Goal: Entertainment & Leisure: Consume media (video, audio)

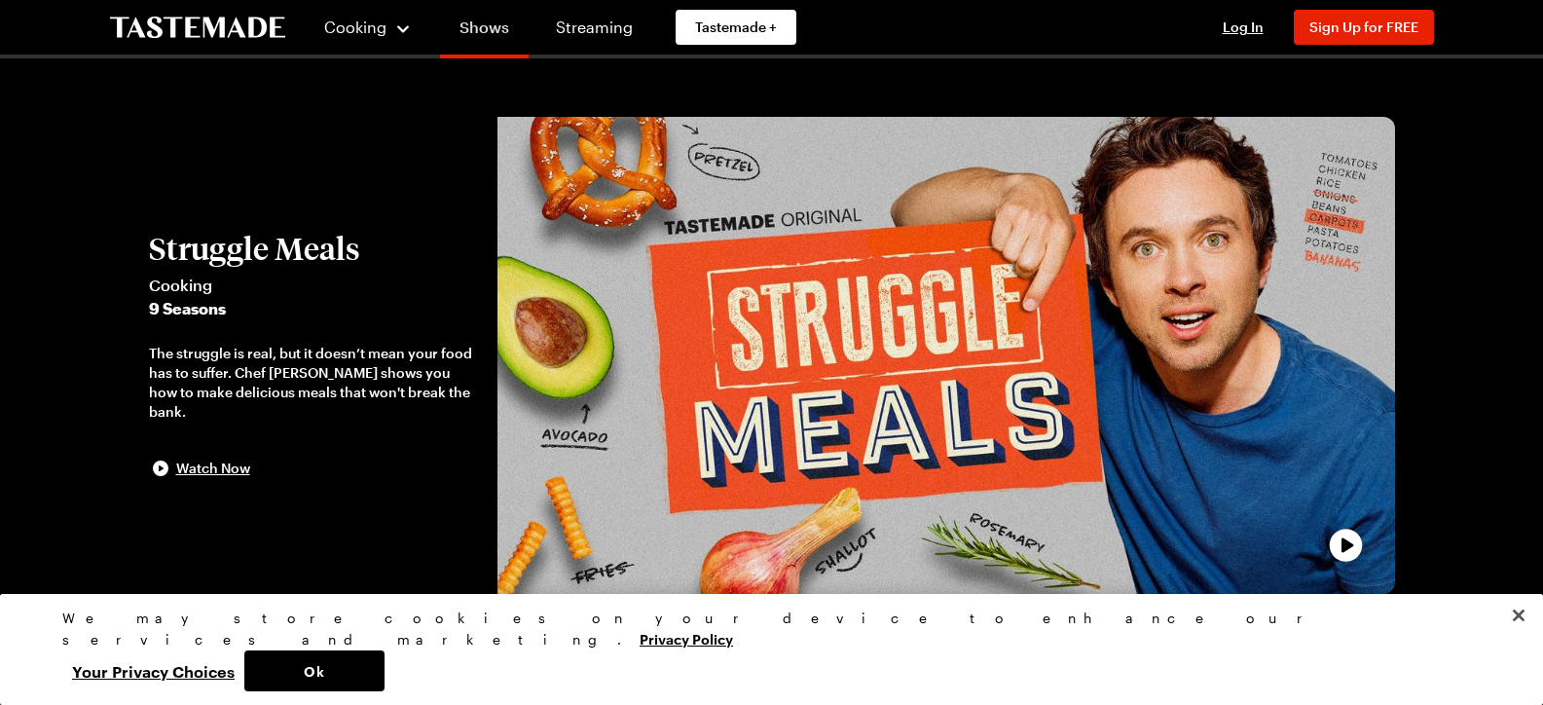
click at [487, 29] on link "Shows" at bounding box center [484, 31] width 89 height 55
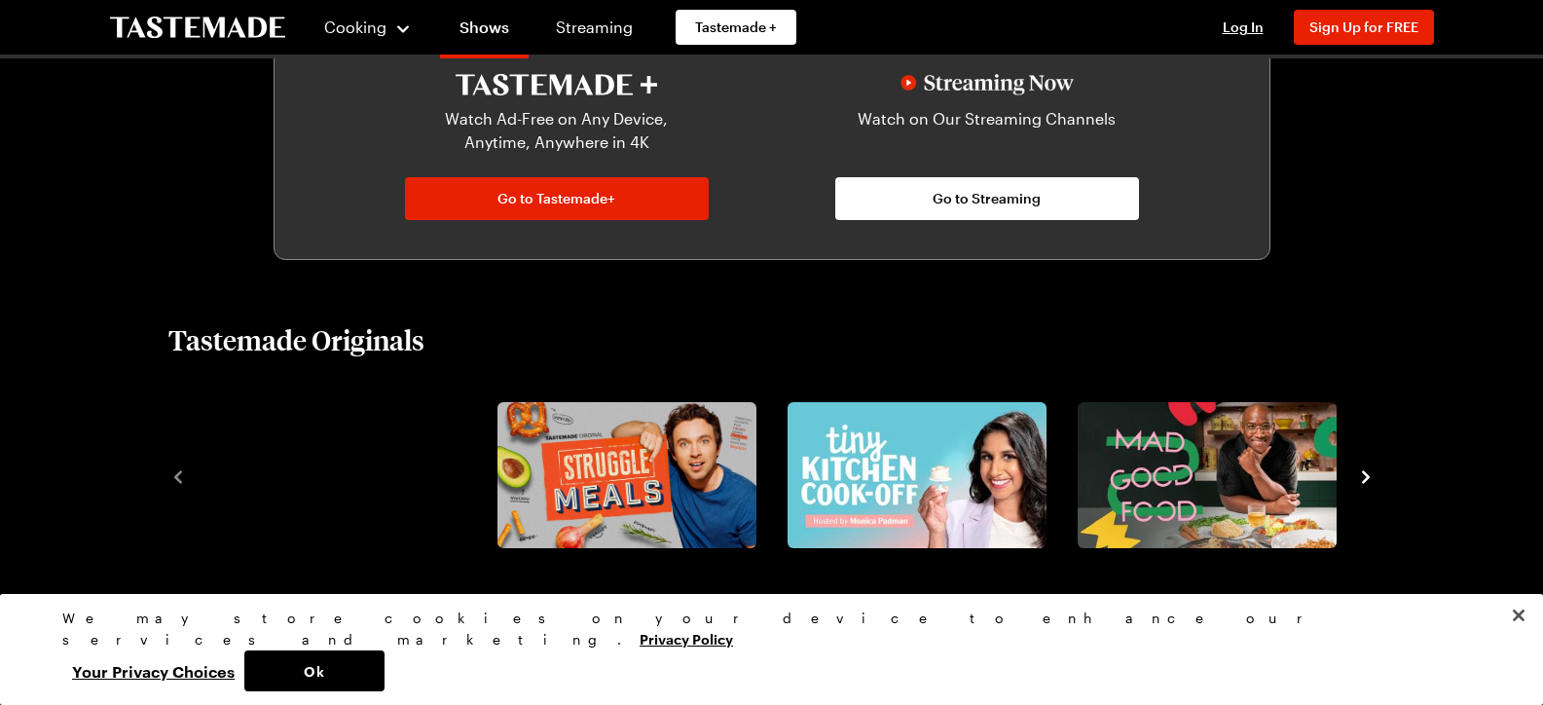
scroll to position [1266, 0]
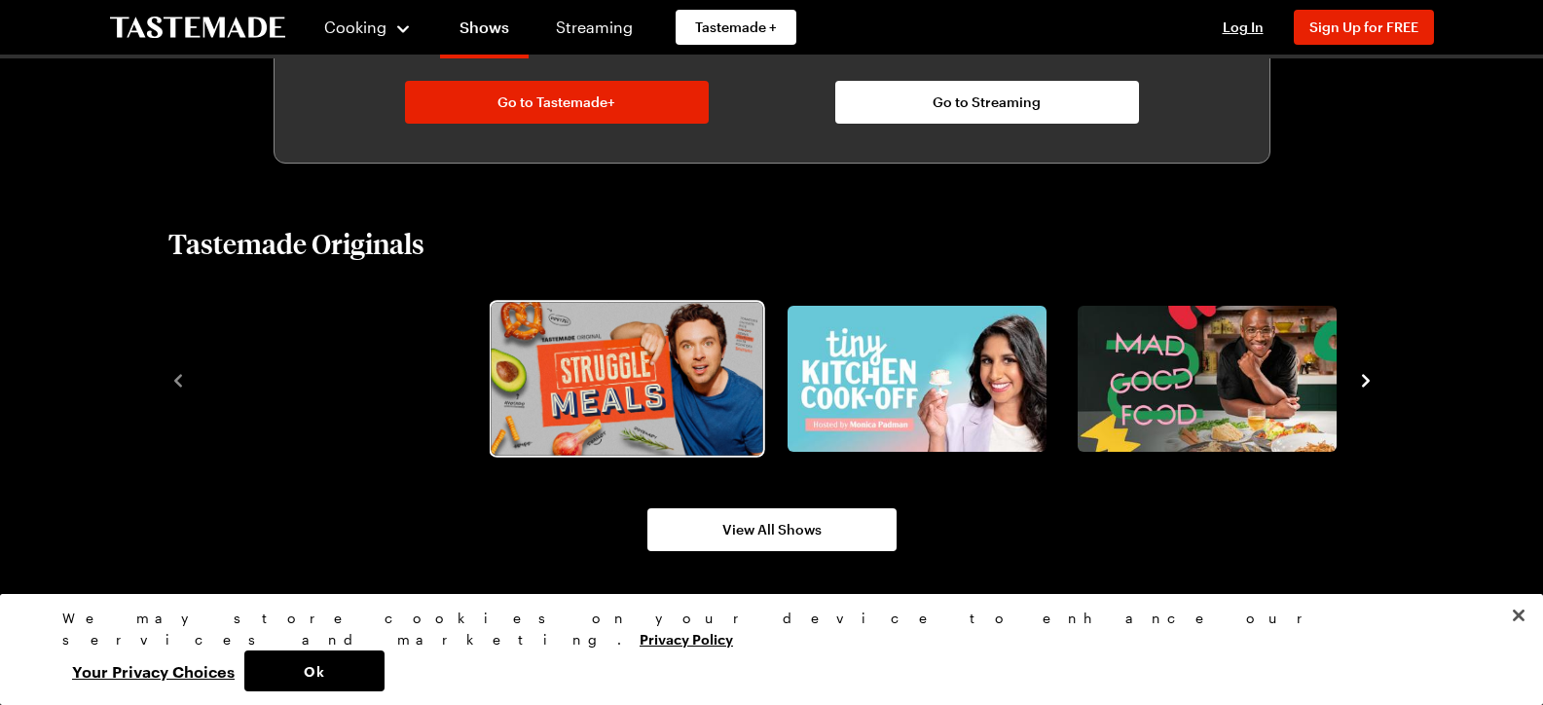
click at [634, 372] on img "2 / 8" at bounding box center [627, 378] width 272 height 153
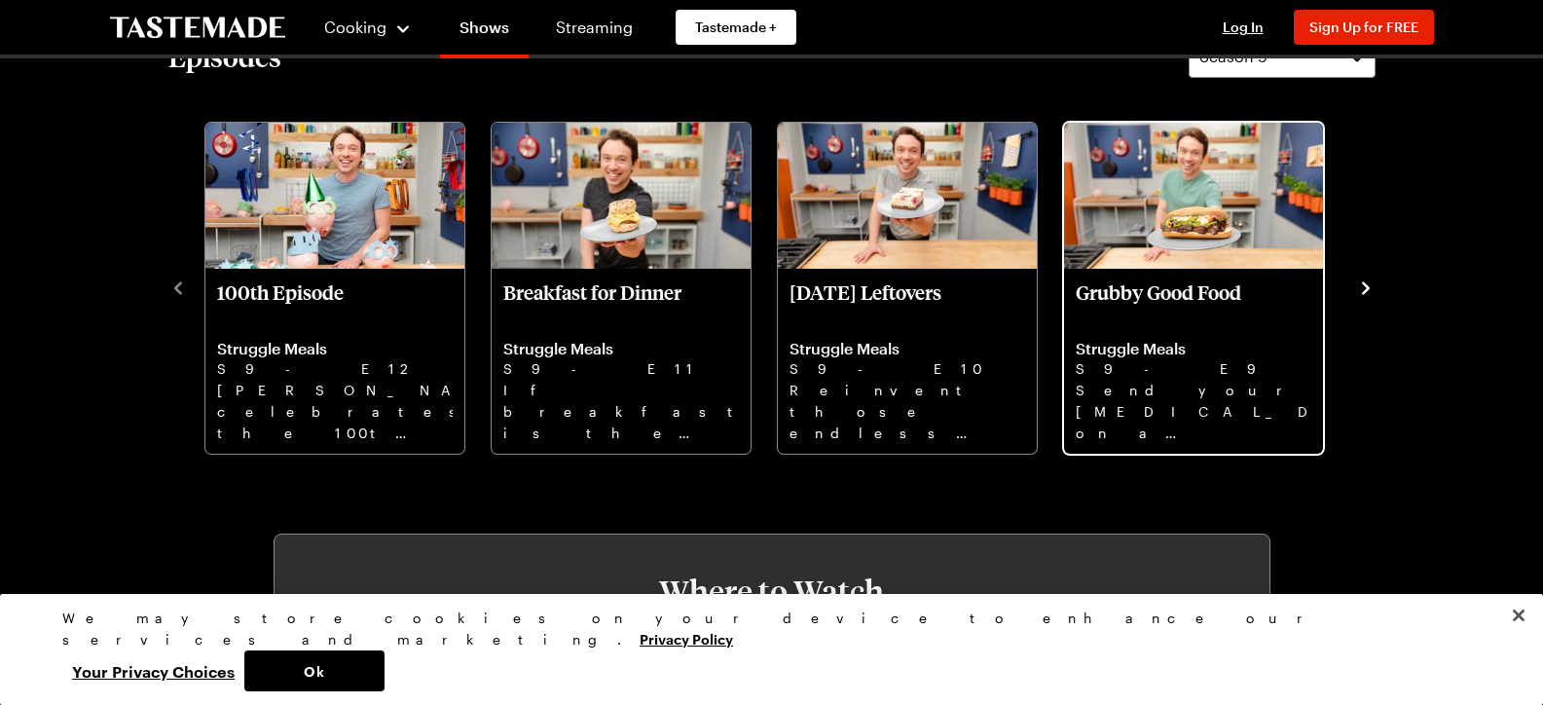
scroll to position [682, 0]
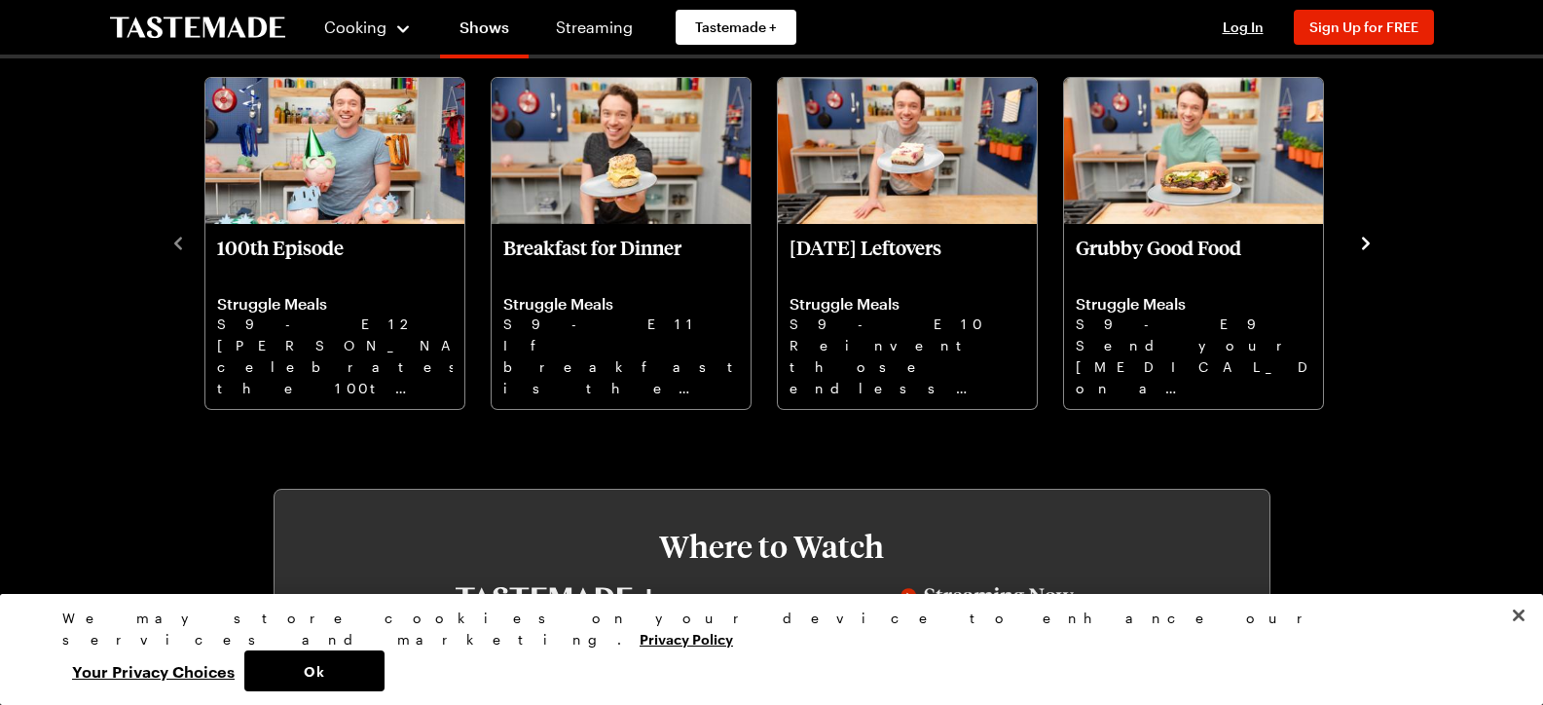
click at [1365, 241] on icon "navigate to next item" at bounding box center [1366, 243] width 8 height 13
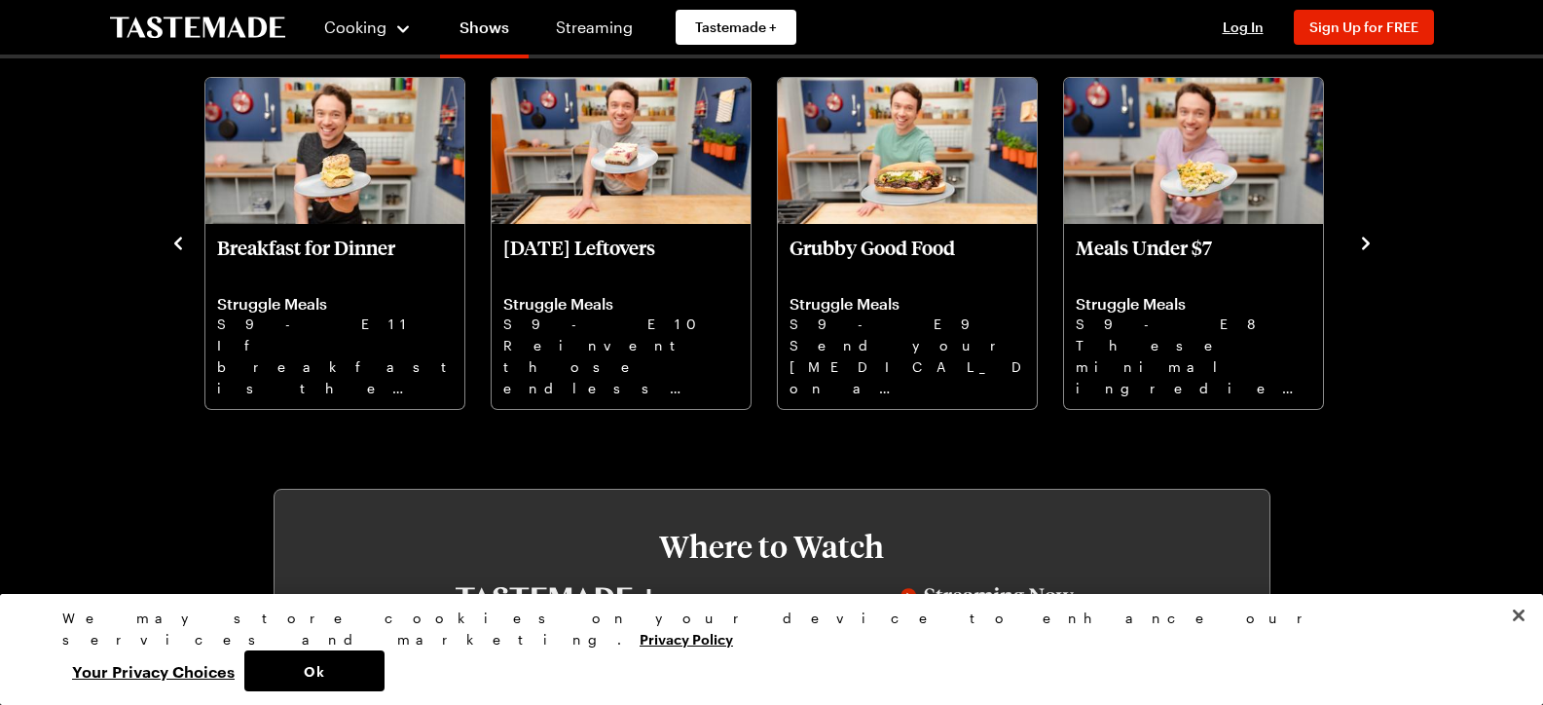
click at [1365, 241] on icon "navigate to next item" at bounding box center [1366, 243] width 8 height 13
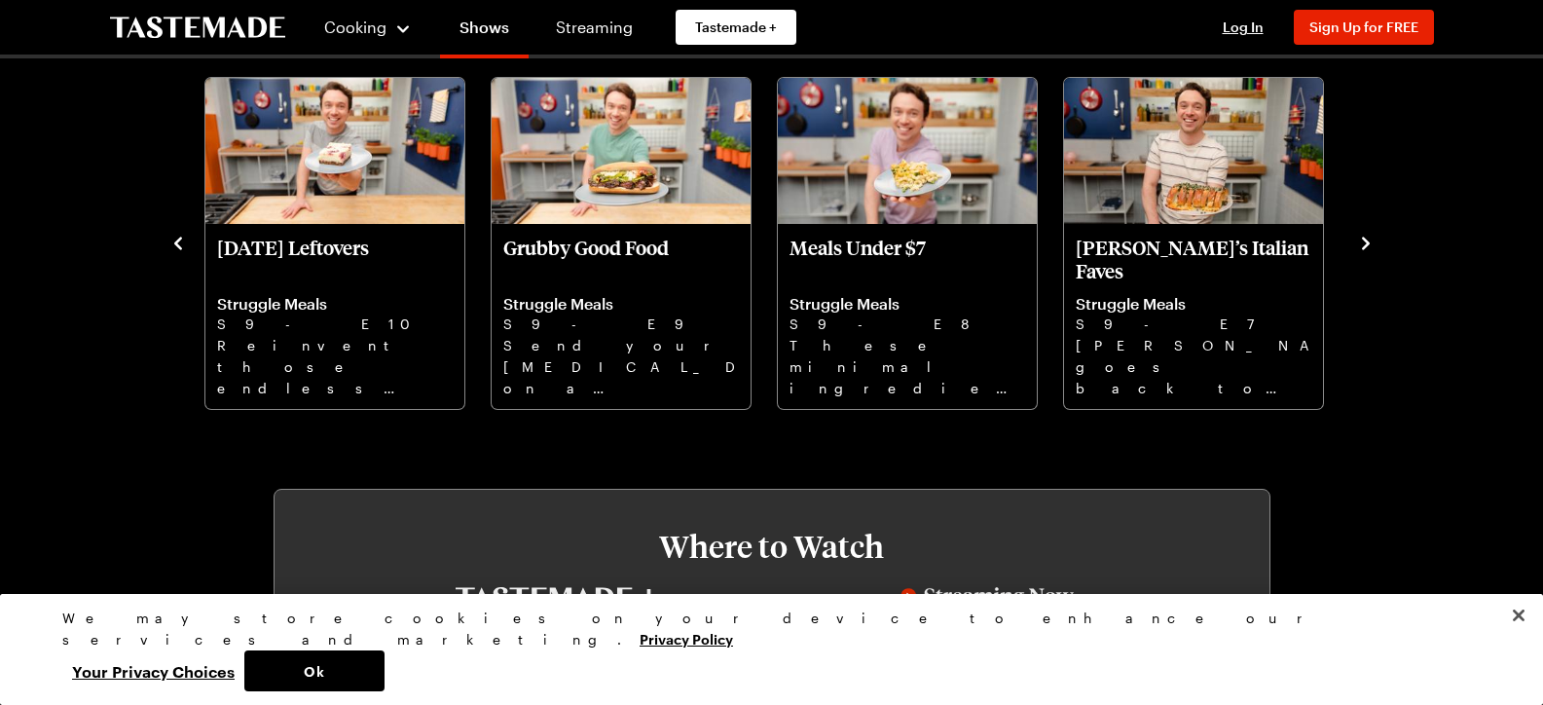
click at [1365, 241] on icon "navigate to next item" at bounding box center [1366, 243] width 8 height 13
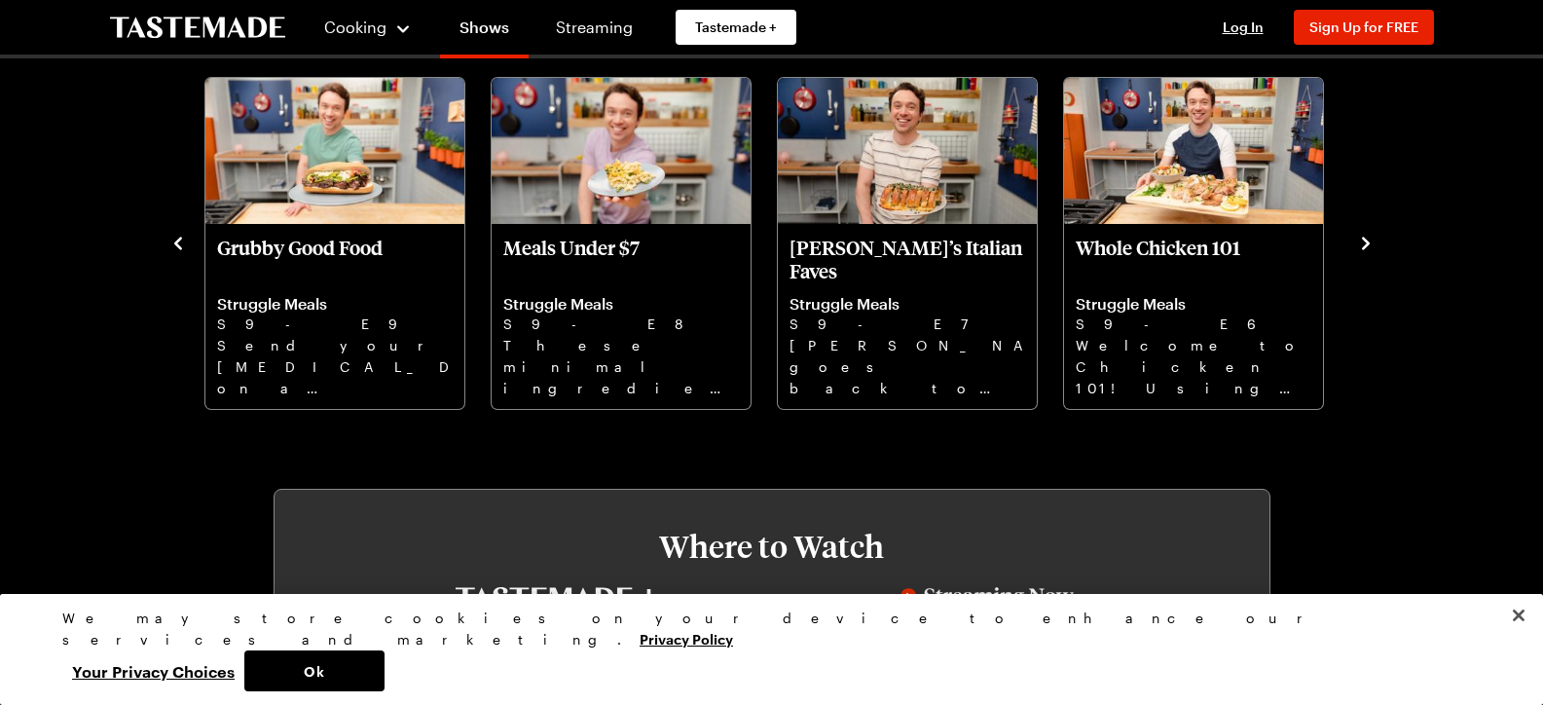
click at [1365, 241] on icon "navigate to next item" at bounding box center [1366, 243] width 8 height 13
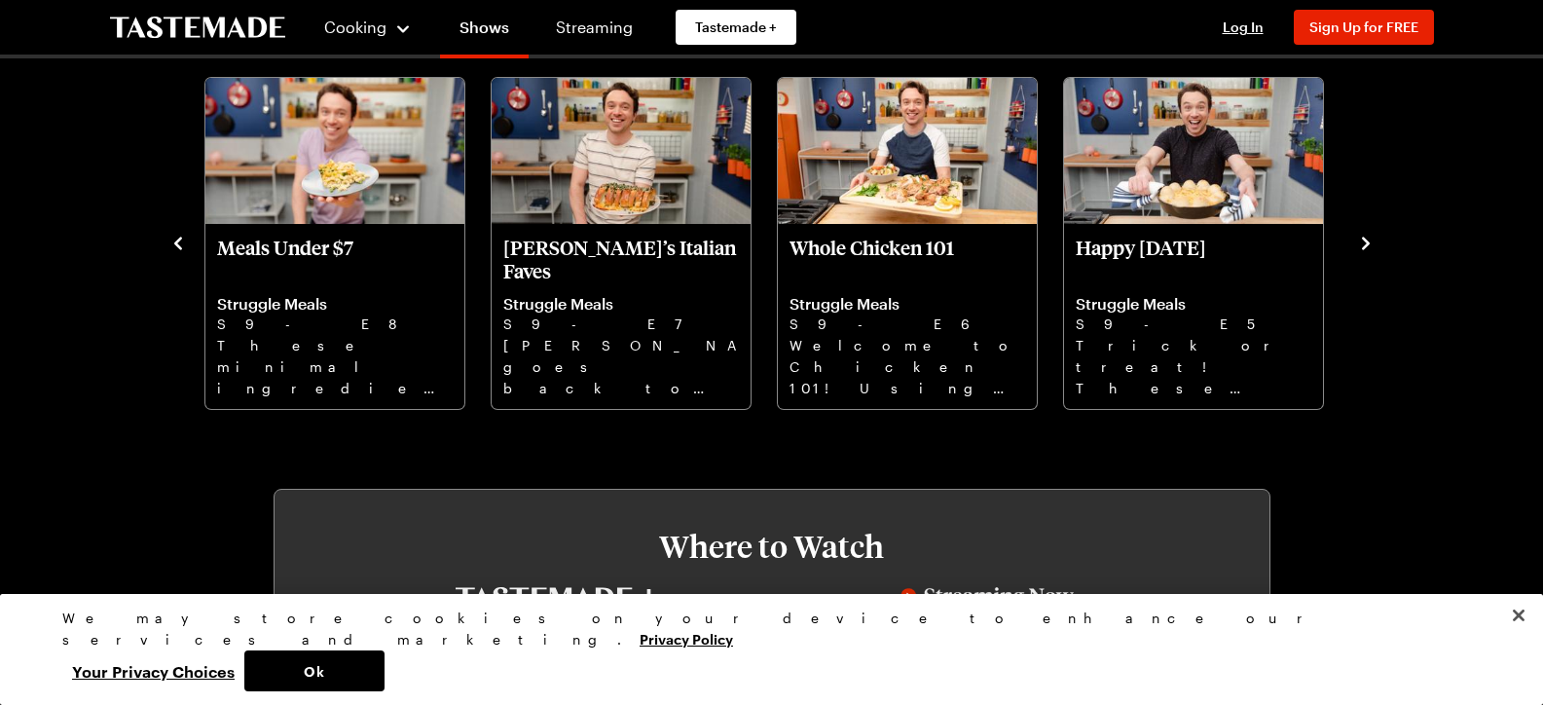
click at [1365, 241] on icon "navigate to next item" at bounding box center [1366, 243] width 8 height 13
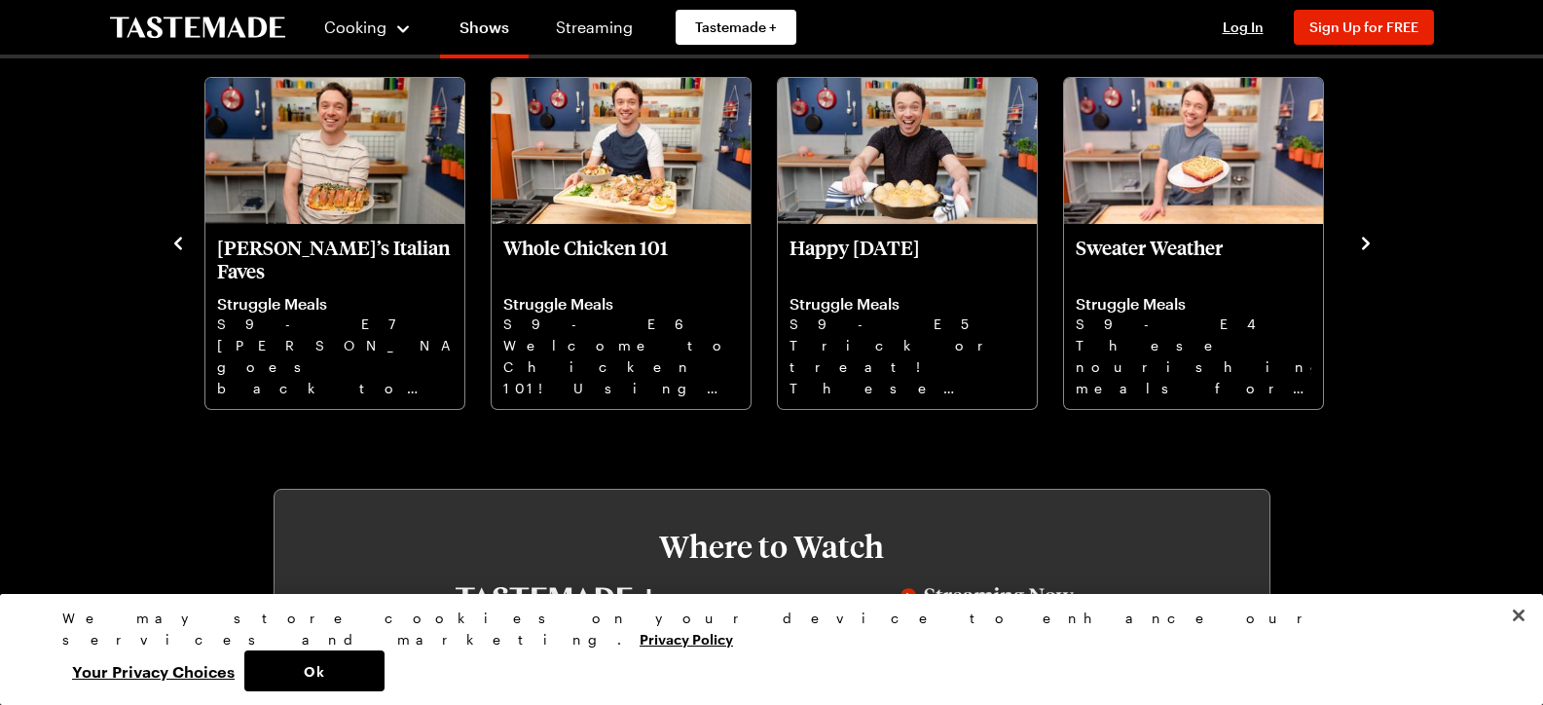
click at [1365, 241] on icon "navigate to next item" at bounding box center [1366, 243] width 8 height 13
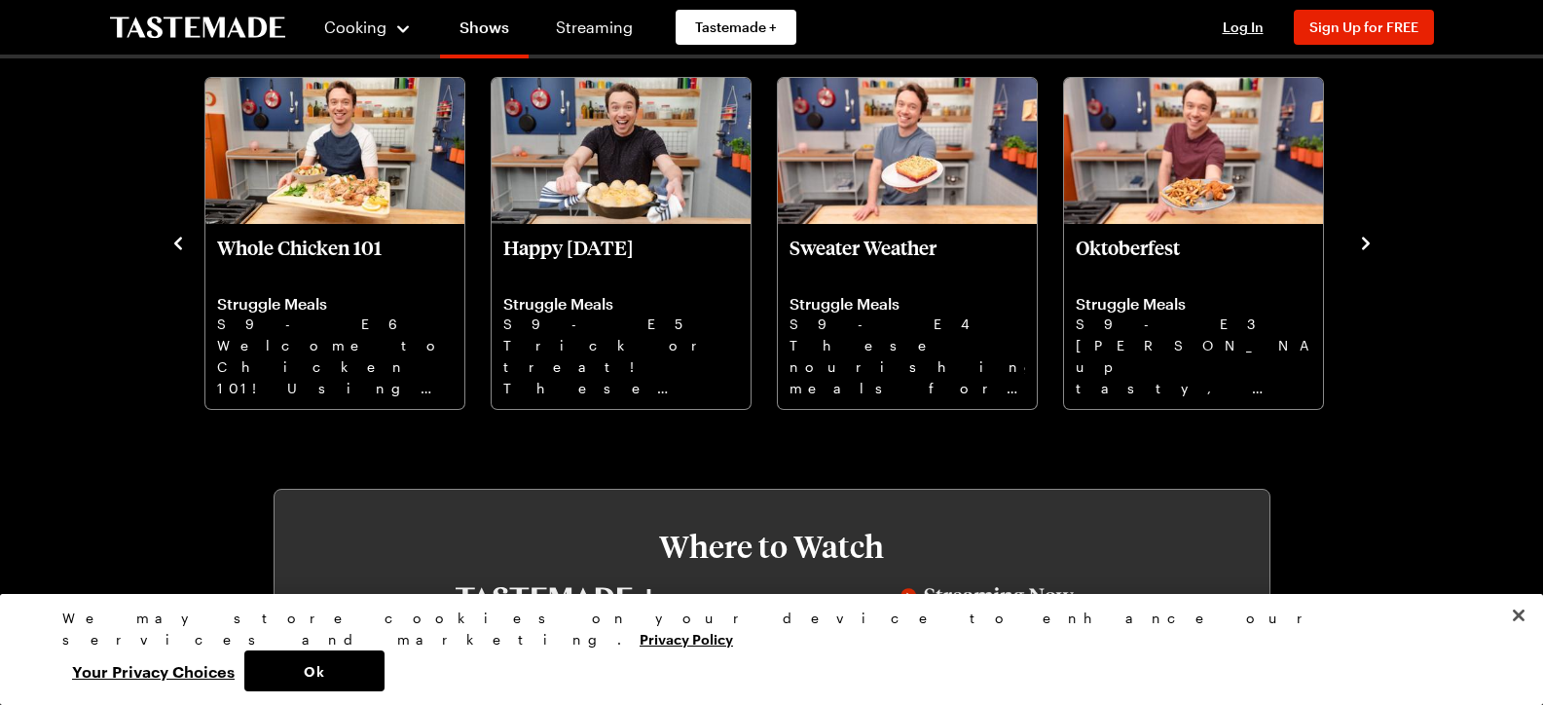
click at [1365, 241] on icon "navigate to next item" at bounding box center [1366, 243] width 8 height 13
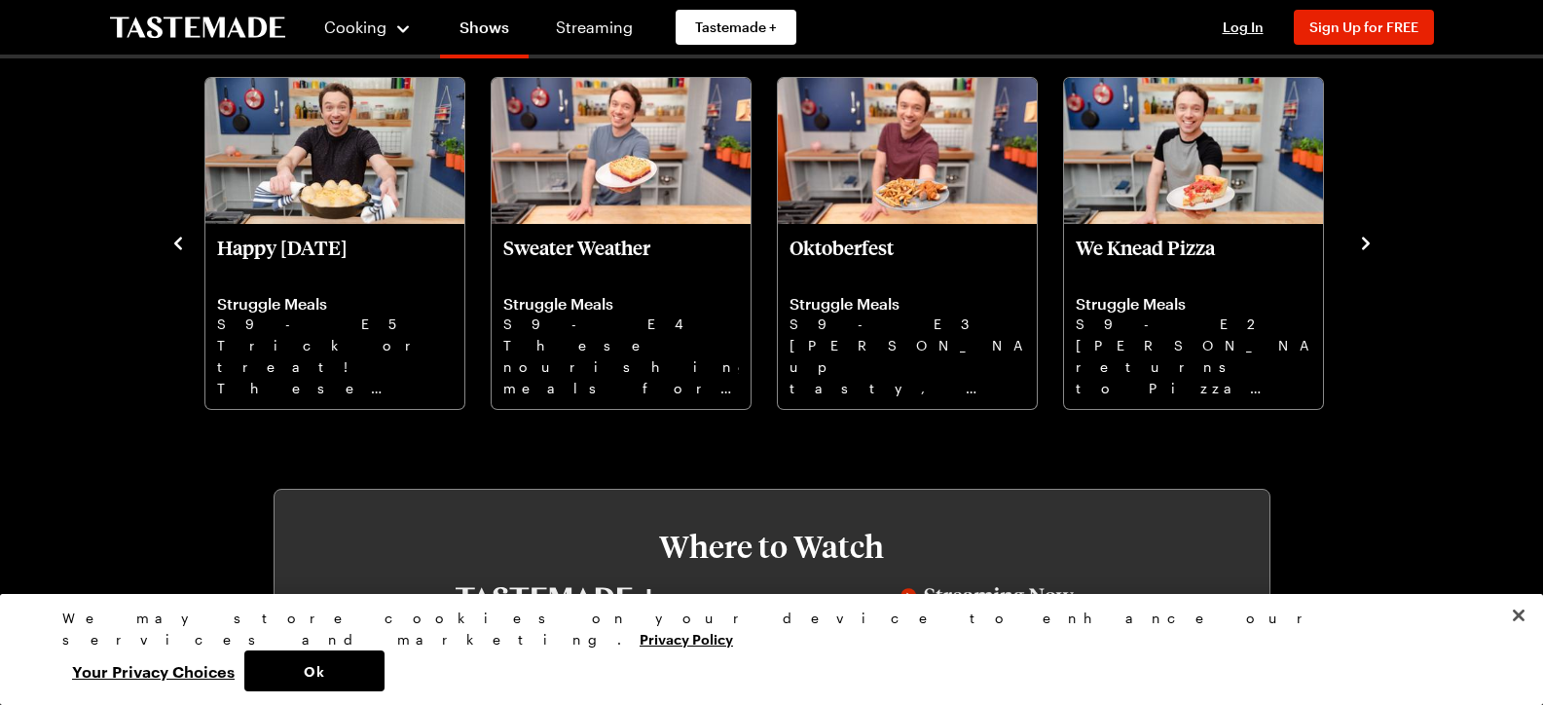
click at [1365, 241] on icon "navigate to next item" at bounding box center [1366, 243] width 8 height 13
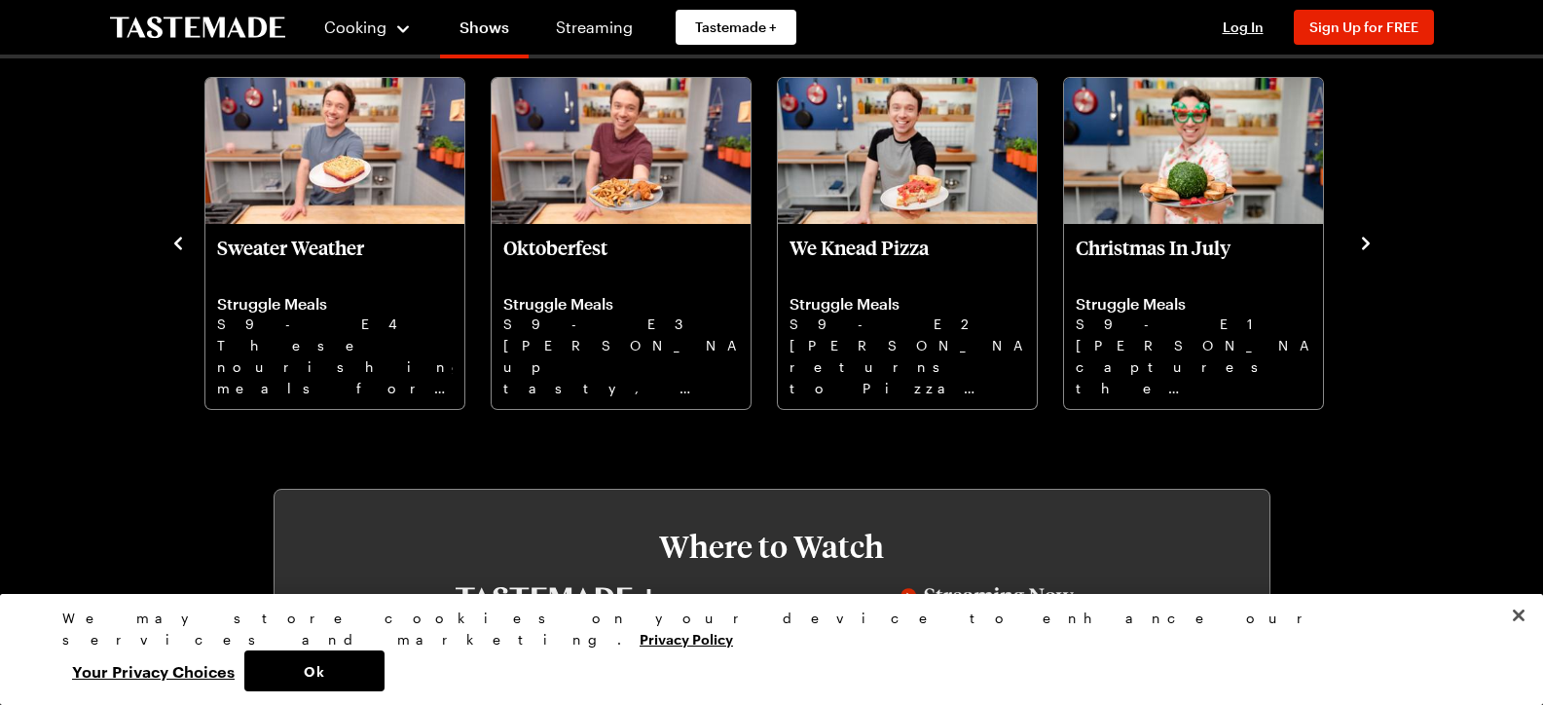
click at [1365, 241] on icon "navigate to next item" at bounding box center [1366, 243] width 8 height 13
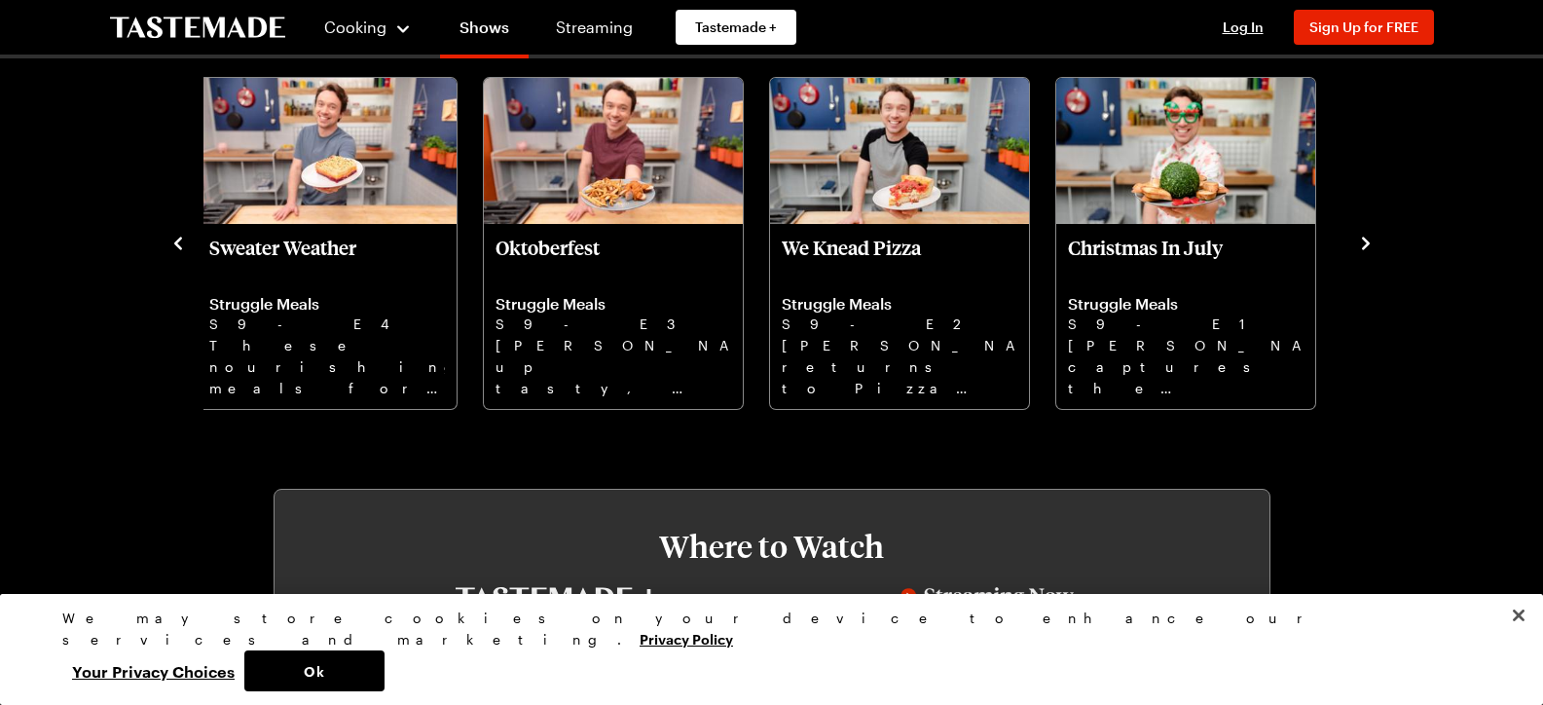
click at [1365, 241] on icon "navigate to next item" at bounding box center [1366, 243] width 8 height 13
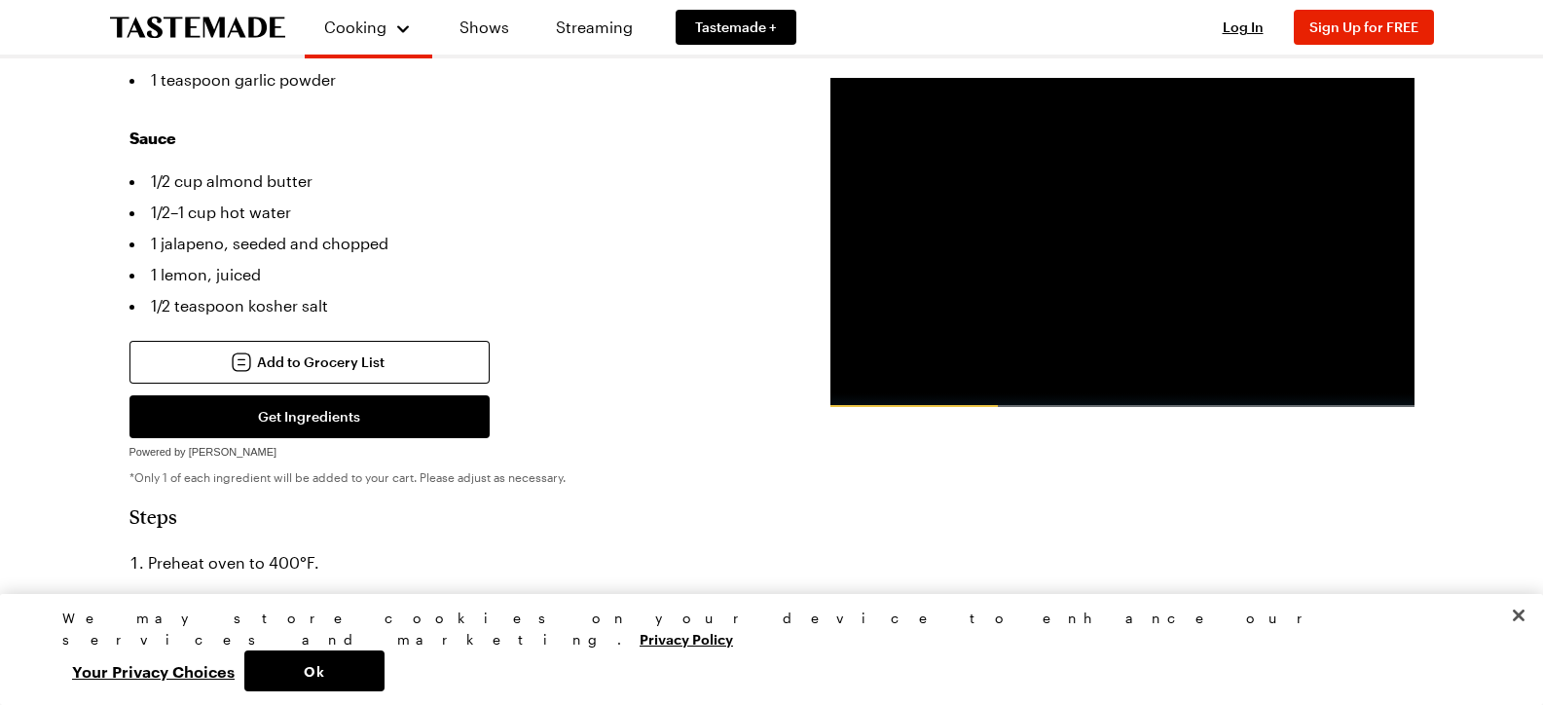
scroll to position [682, 0]
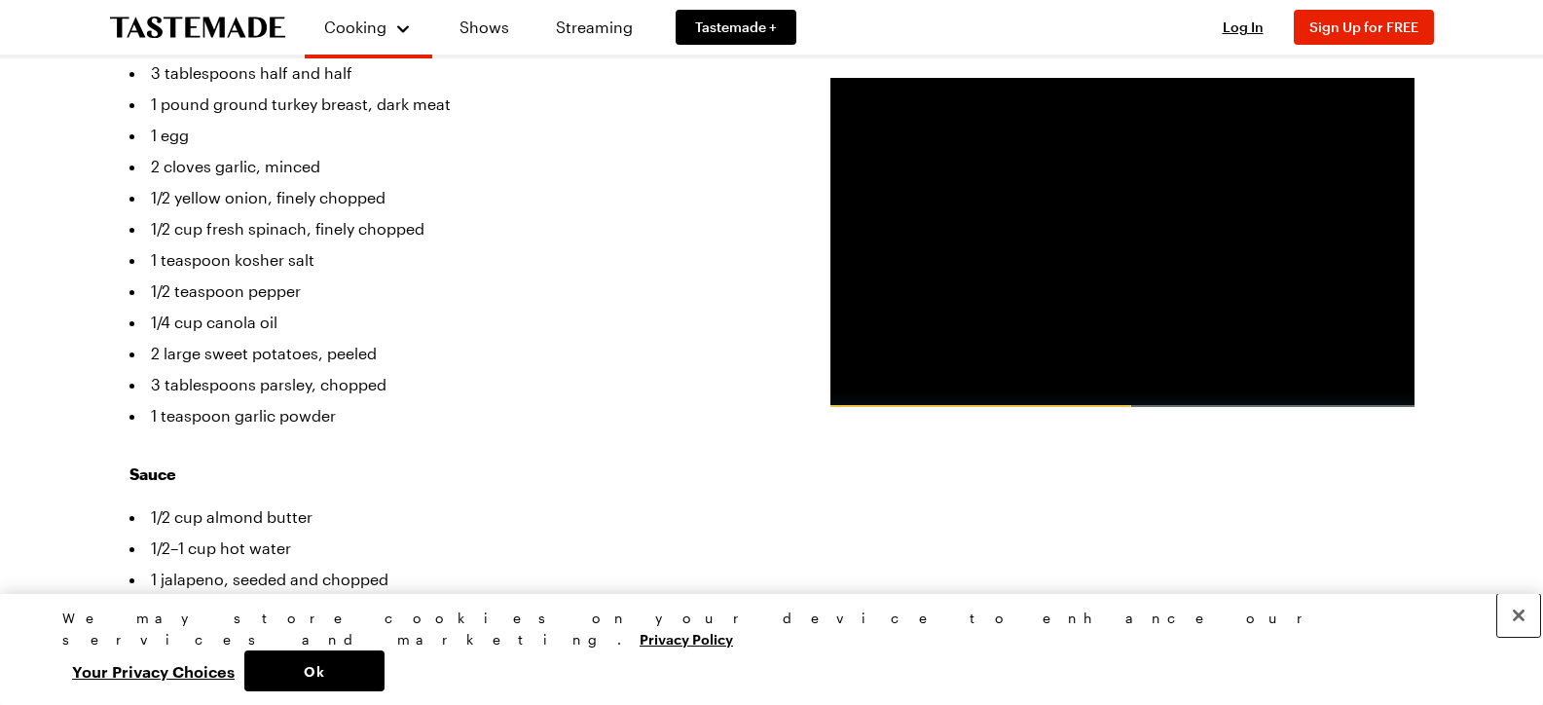
click at [1517, 637] on button "Close" at bounding box center [1519, 615] width 43 height 43
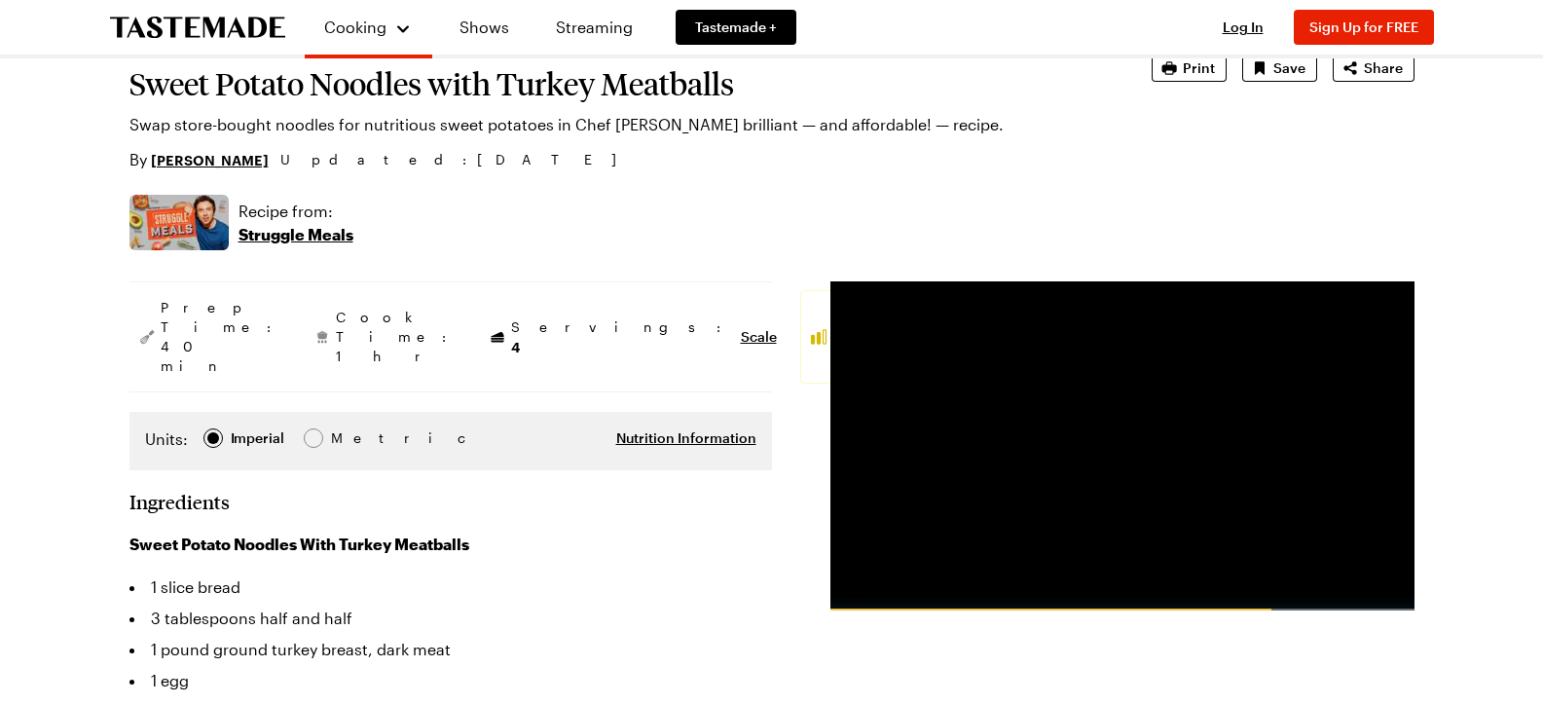
scroll to position [195, 0]
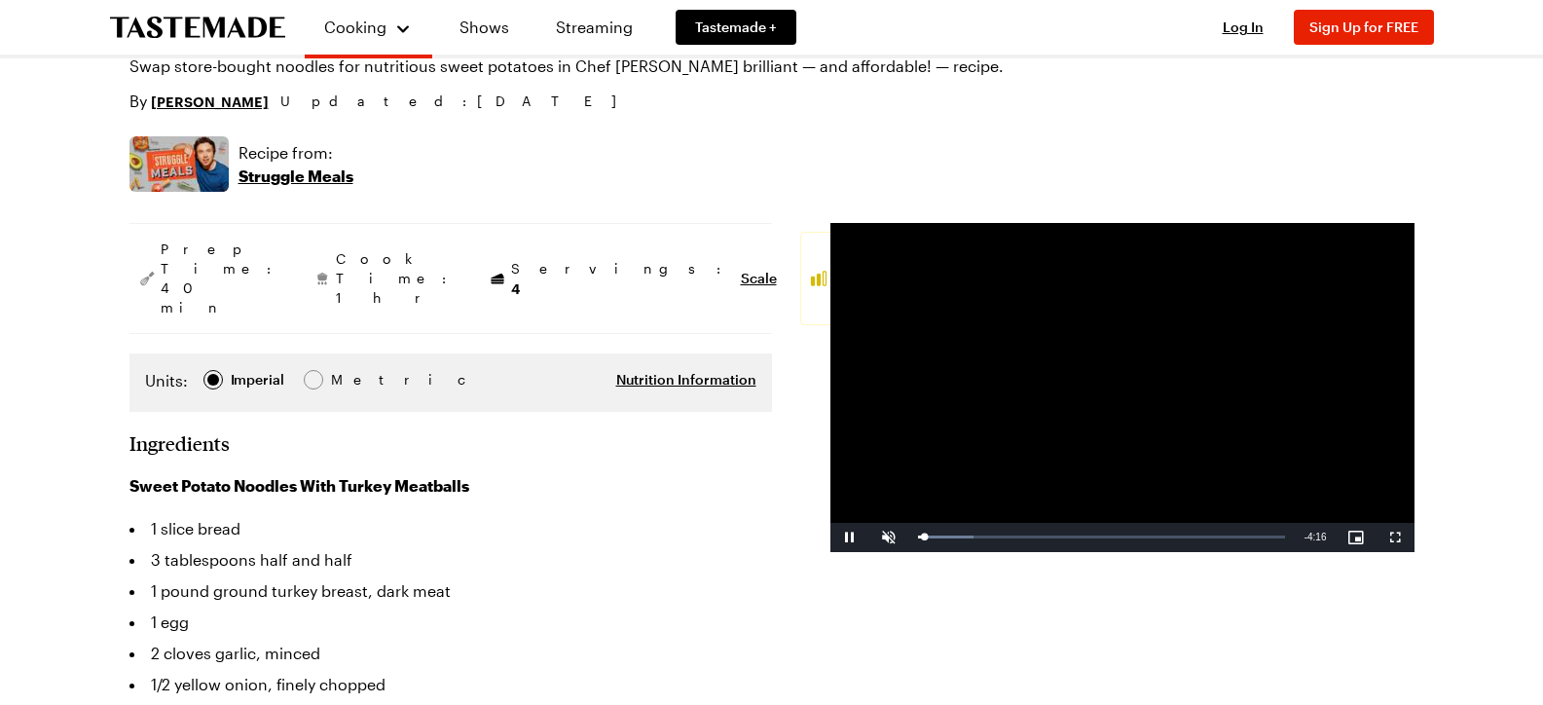
click at [1097, 474] on video "Video Player" at bounding box center [1123, 387] width 584 height 329
click at [882, 538] on span "Video Player" at bounding box center [889, 538] width 39 height 0
click at [847, 538] on span "Video Player" at bounding box center [850, 538] width 39 height 0
click at [1040, 533] on div "Loaded : 49.89% 1:27 1:10" at bounding box center [1102, 537] width 387 height 29
click at [1057, 533] on div "Loaded : 57.56% 1:38 1:30" at bounding box center [1102, 537] width 387 height 29
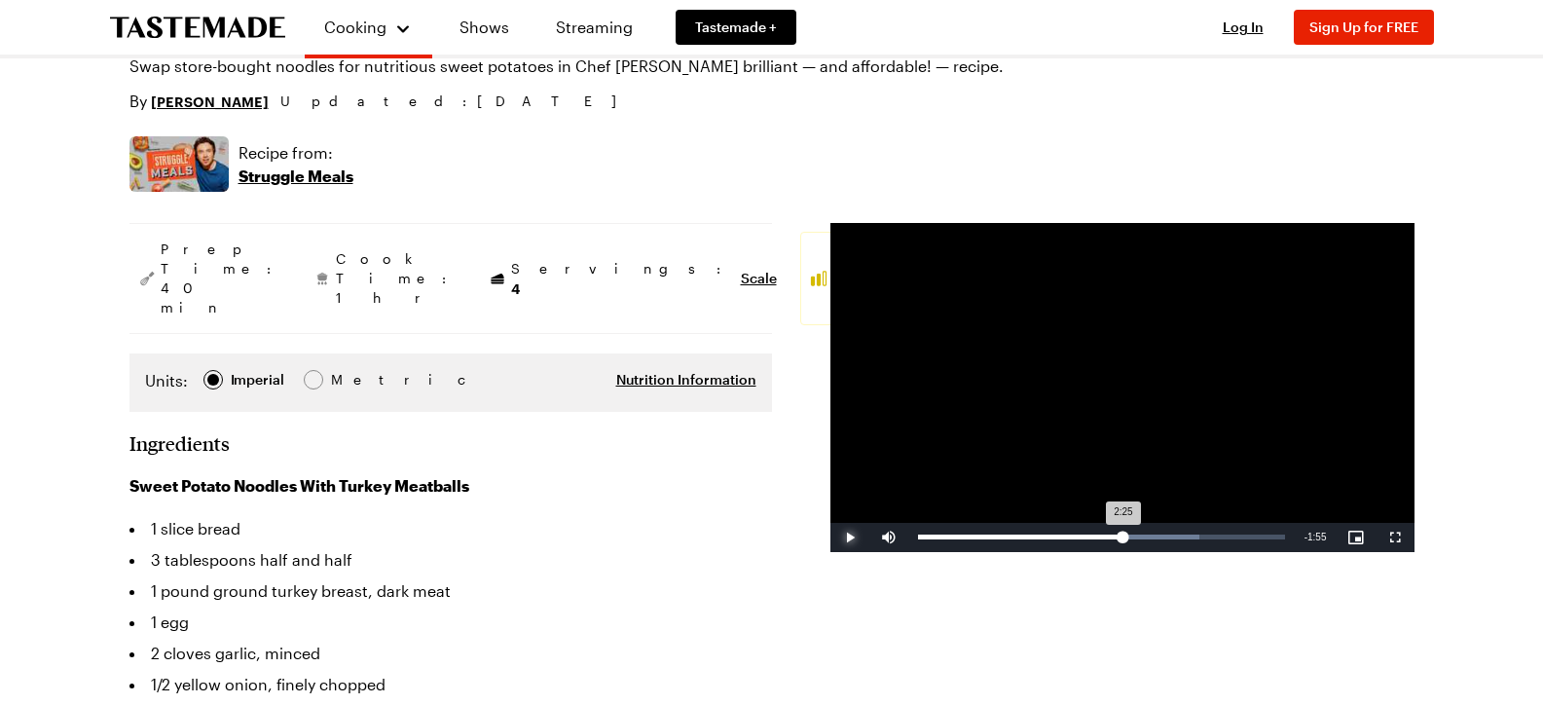
click at [1123, 535] on div "Loaded : 76.77% 2:25 2:25" at bounding box center [1101, 537] width 367 height 5
click at [1117, 537] on div "Loaded : 80.58% 2:21 2:21" at bounding box center [1101, 537] width 367 height 5
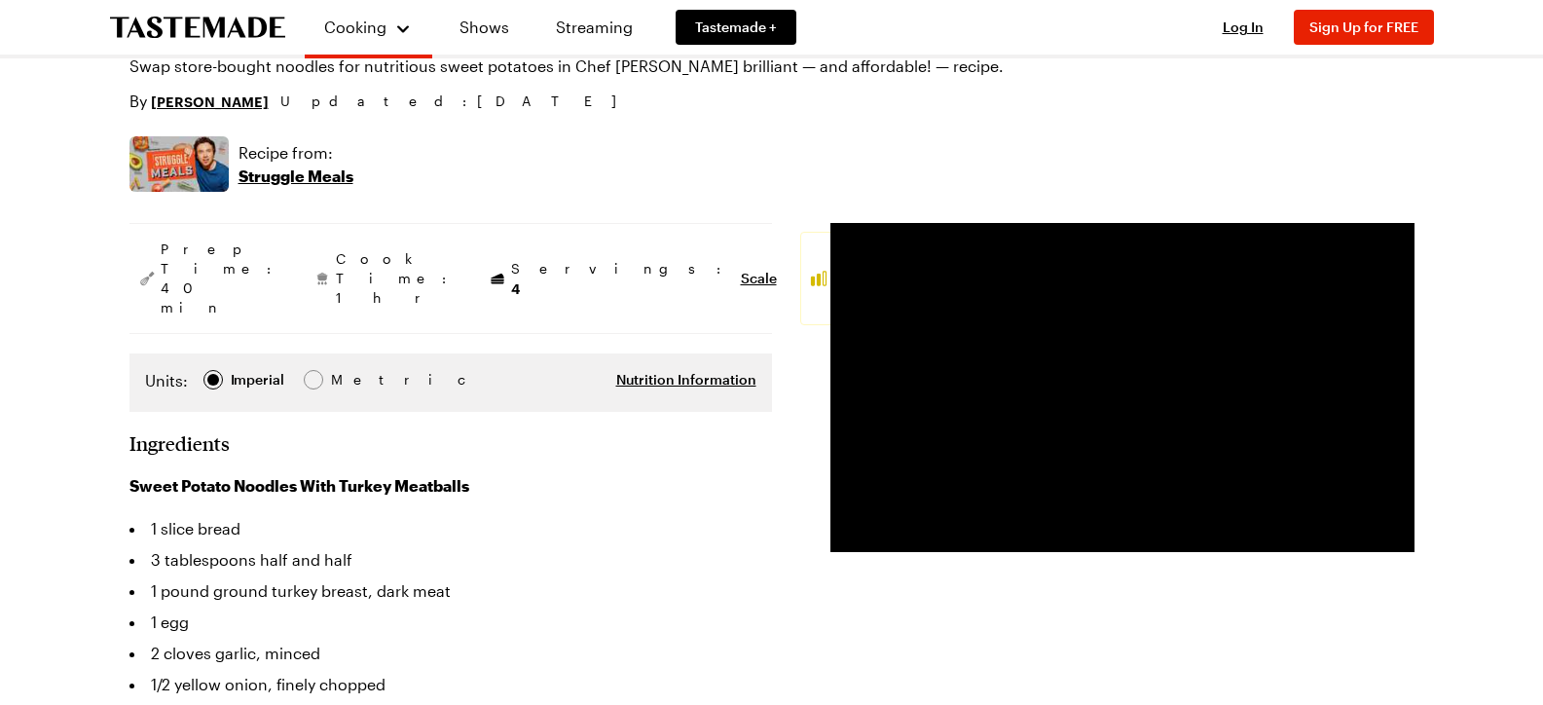
scroll to position [292, 0]
